Goal: Transaction & Acquisition: Purchase product/service

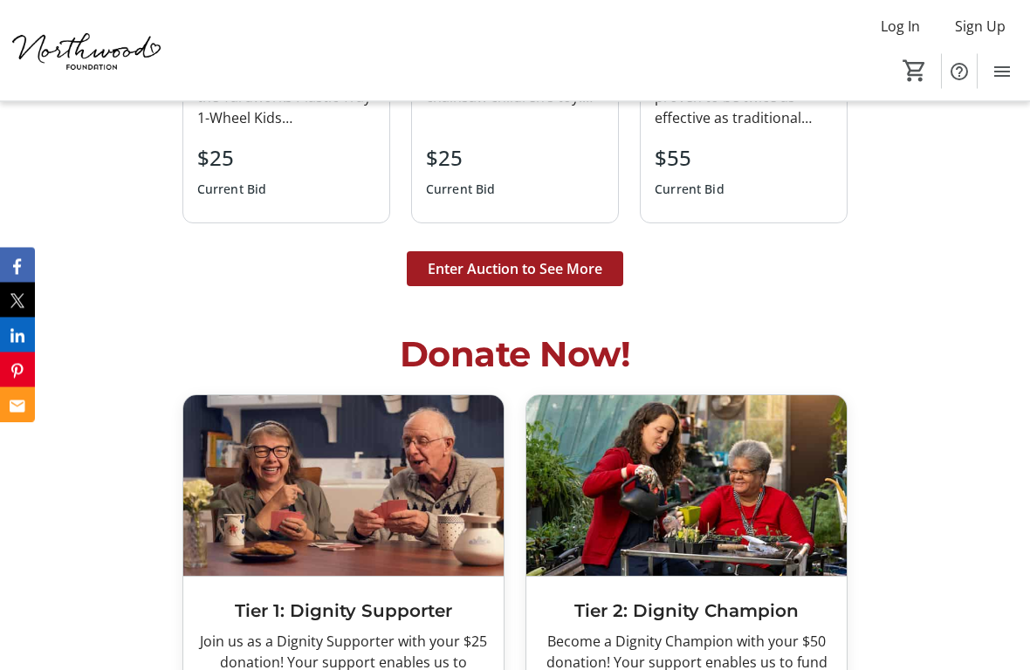
scroll to position [4343, 0]
click at [522, 248] on span at bounding box center [515, 269] width 216 height 42
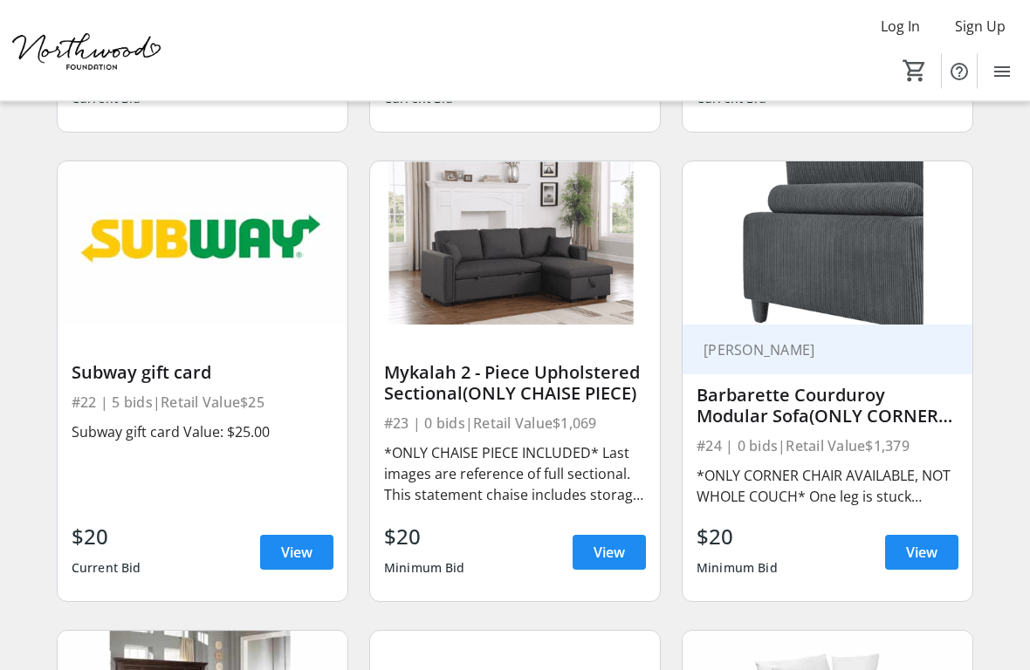
scroll to position [3325, 0]
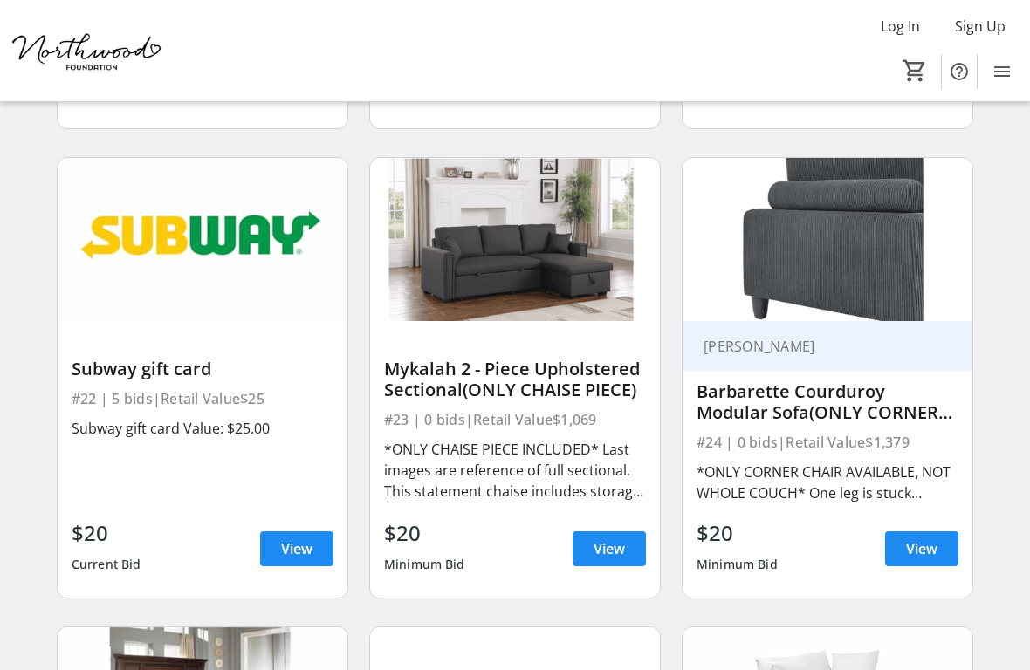
click at [609, 527] on span "View" at bounding box center [608, 548] width 31 height 21
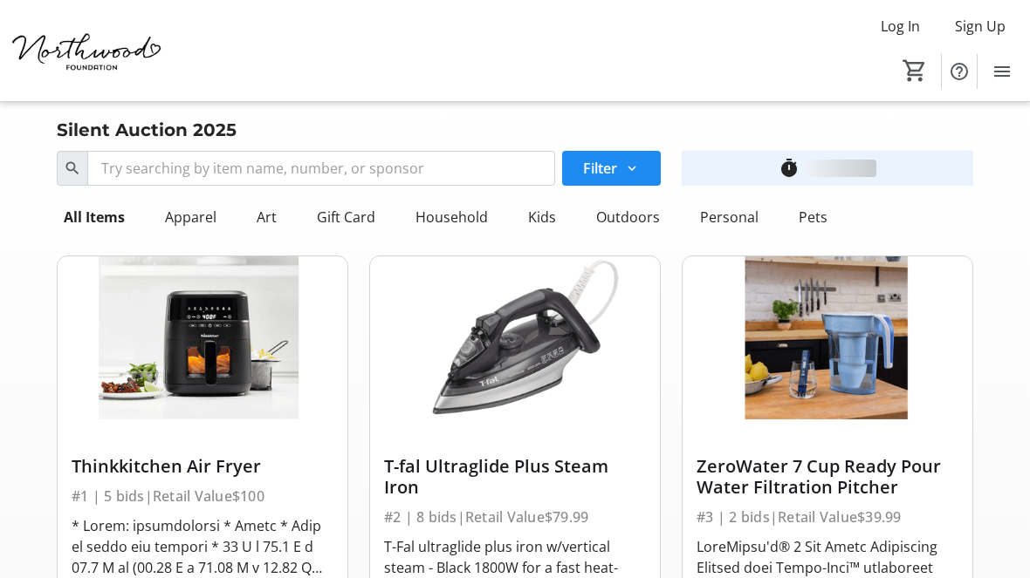
scroll to position [3325, 0]
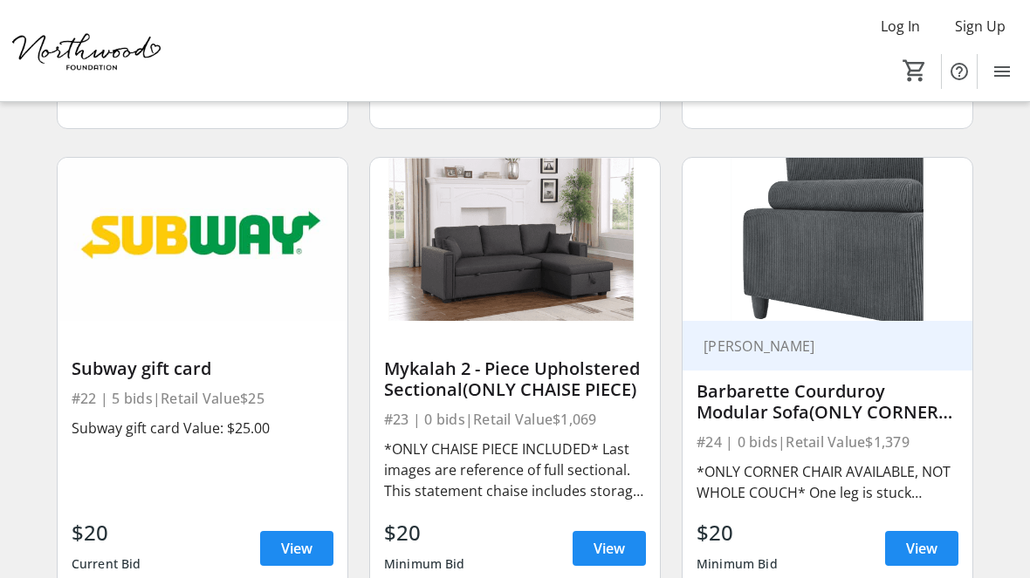
click at [866, 462] on div "*ONLY CORNER CHAIR AVAILABLE, NOT WHOLE COUCH* One leg is stuck attached to cou…" at bounding box center [827, 483] width 262 height 42
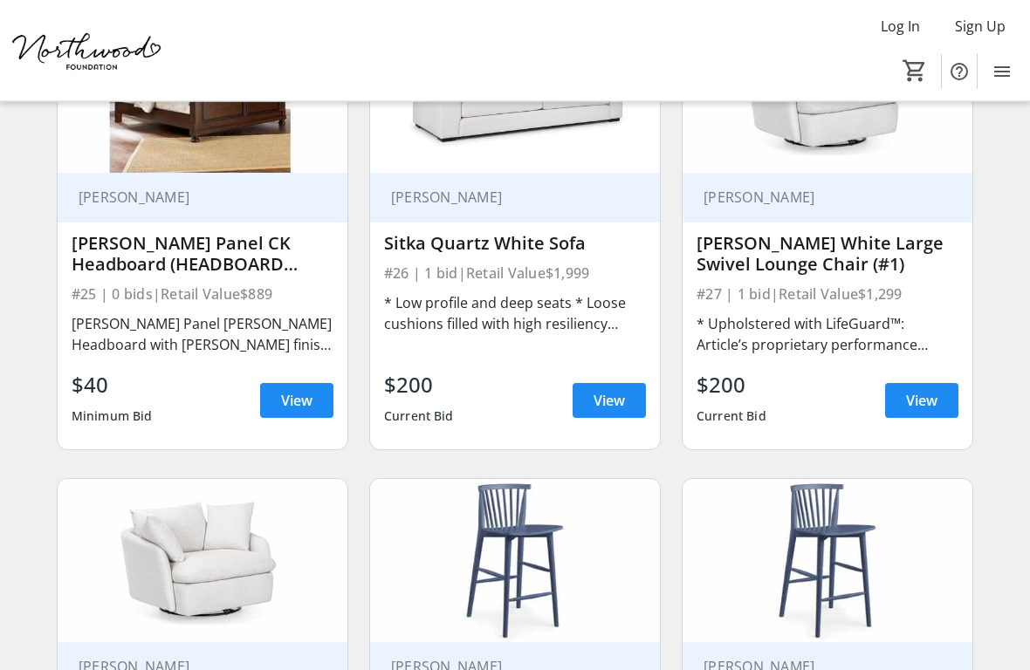
scroll to position [3943, 0]
click at [923, 390] on span "View" at bounding box center [921, 400] width 31 height 21
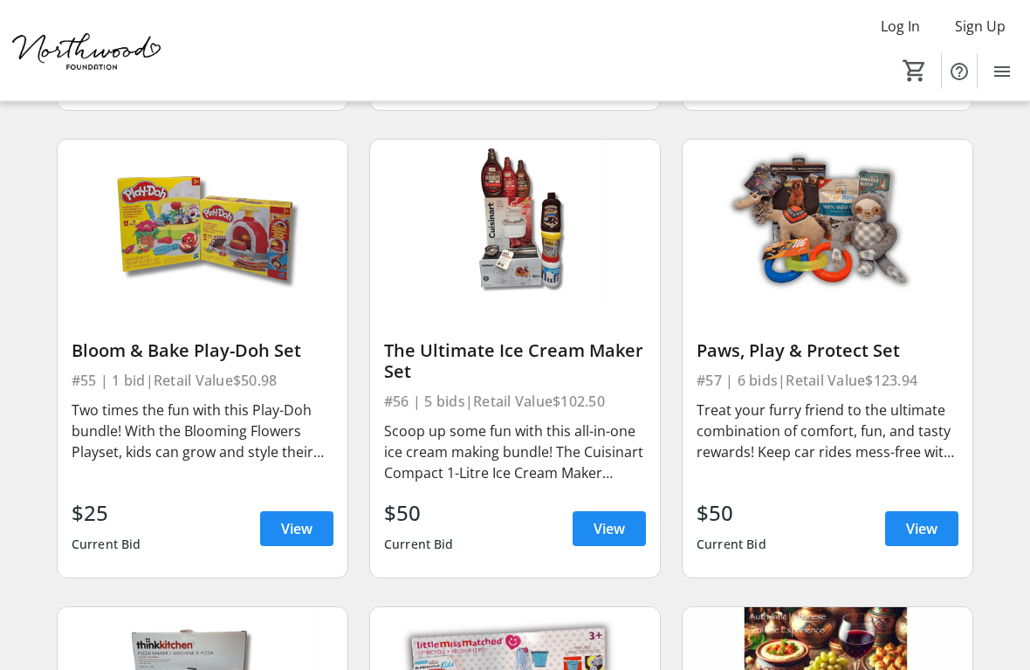
scroll to position [8491, 0]
click at [613, 518] on span "View" at bounding box center [608, 528] width 31 height 21
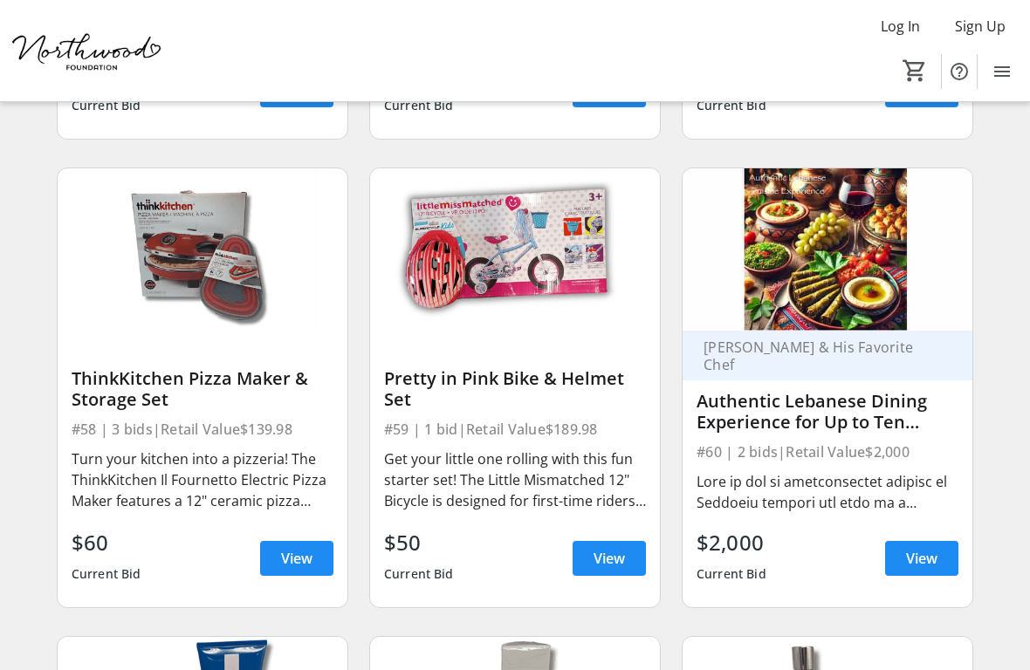
scroll to position [8942, 0]
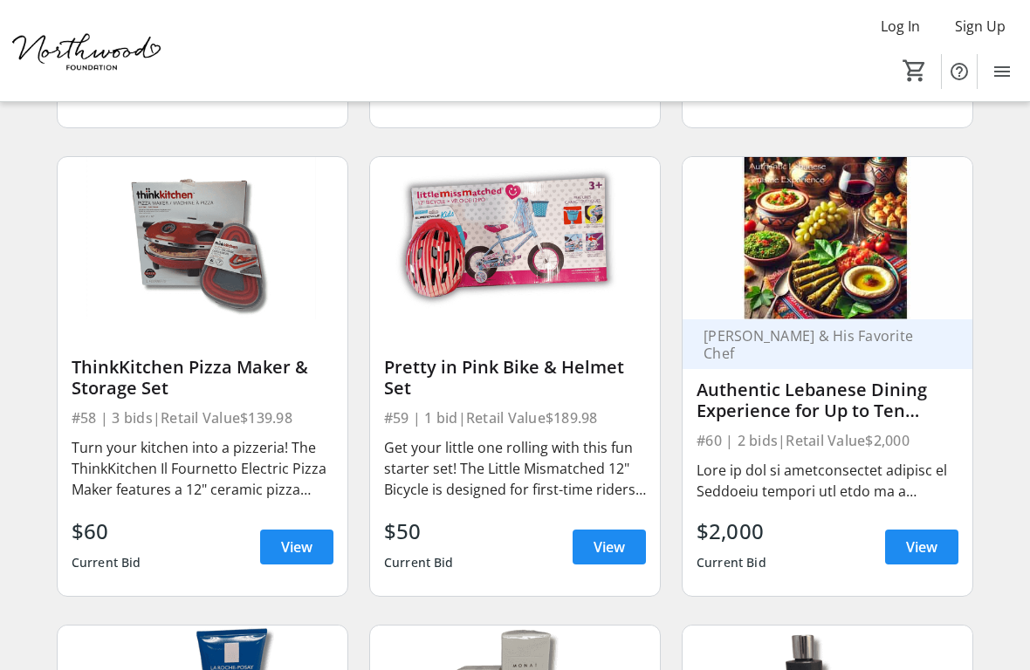
click at [919, 527] on span "View" at bounding box center [921, 547] width 31 height 21
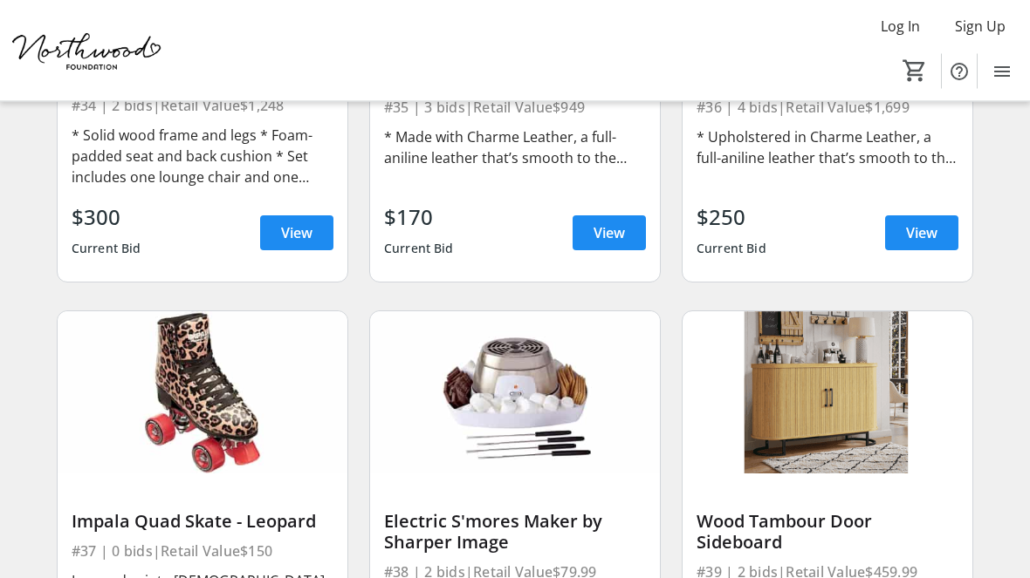
scroll to position [5513, 0]
